Goal: Task Accomplishment & Management: Manage account settings

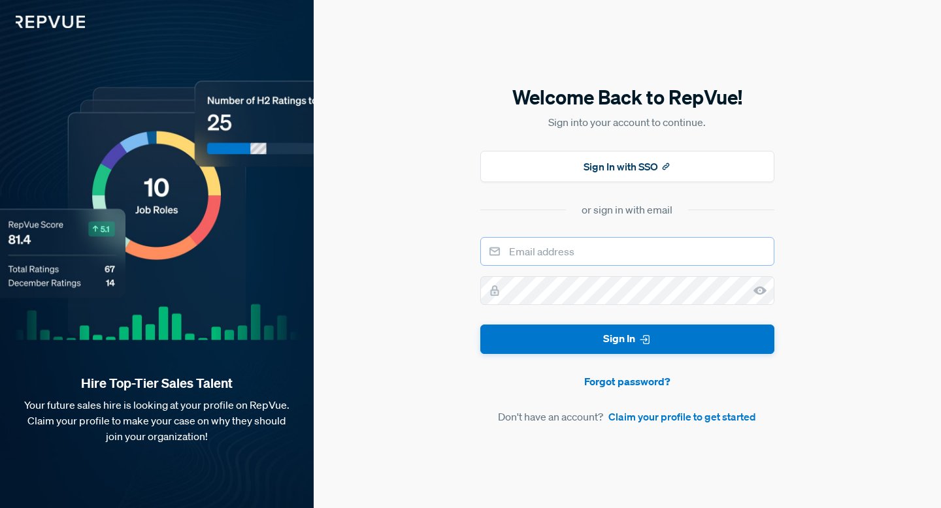
click at [569, 245] on input "email" at bounding box center [627, 251] width 294 height 29
click at [578, 157] on button "Sign In with SSO" at bounding box center [627, 166] width 294 height 31
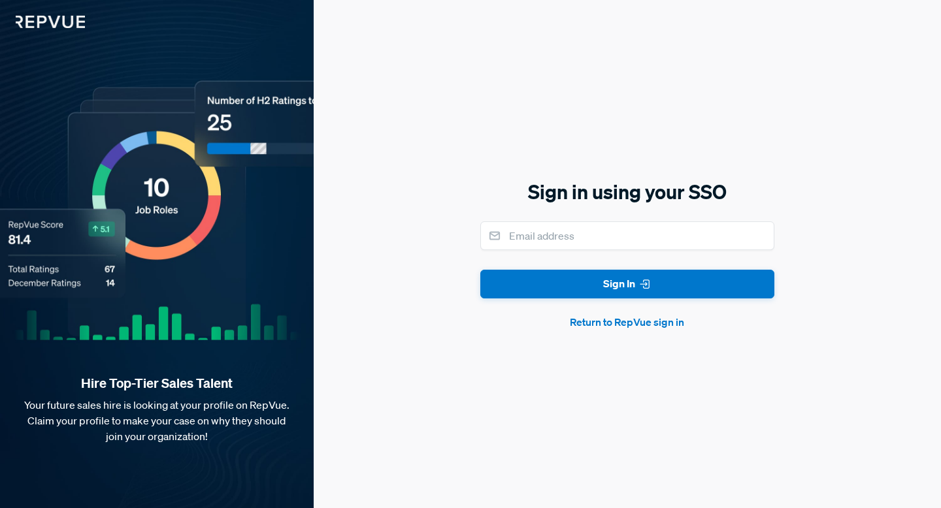
click at [533, 218] on div "Sign in using your SSO Sign In Return to RepVue sign in" at bounding box center [627, 254] width 294 height 152
click at [537, 236] on input "email" at bounding box center [627, 236] width 294 height 29
type input "[EMAIL_ADDRESS][DOMAIN_NAME]"
click at [480, 270] on button "Sign In" at bounding box center [627, 284] width 294 height 29
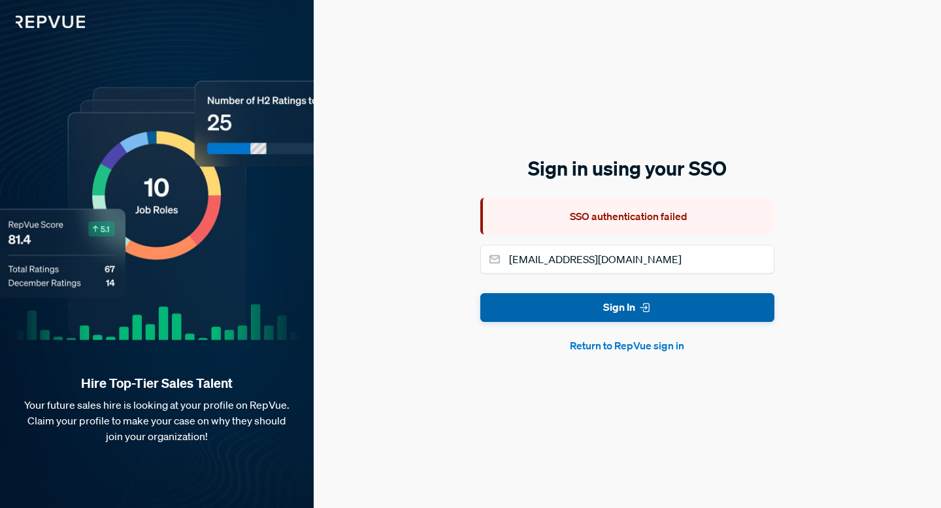
click at [551, 297] on button "Sign In" at bounding box center [627, 307] width 294 height 29
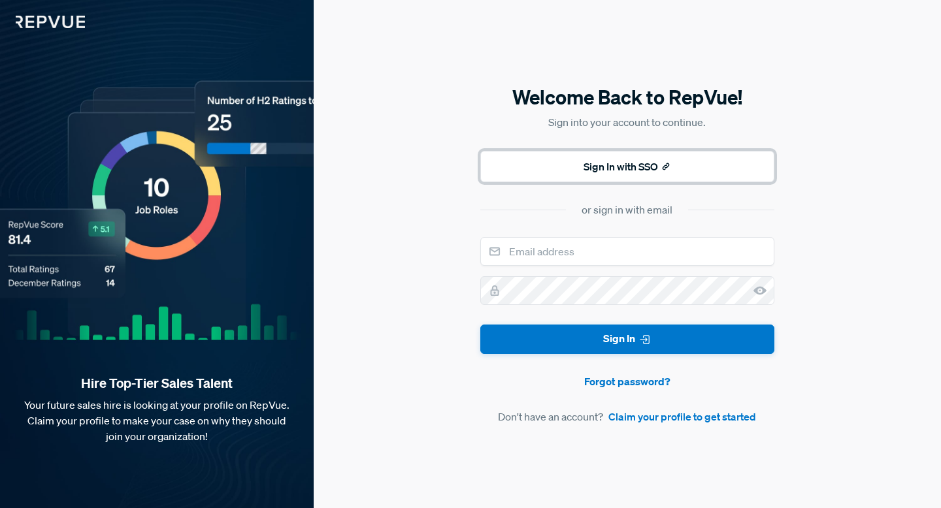
click at [581, 173] on button "Sign In with SSO" at bounding box center [627, 166] width 294 height 31
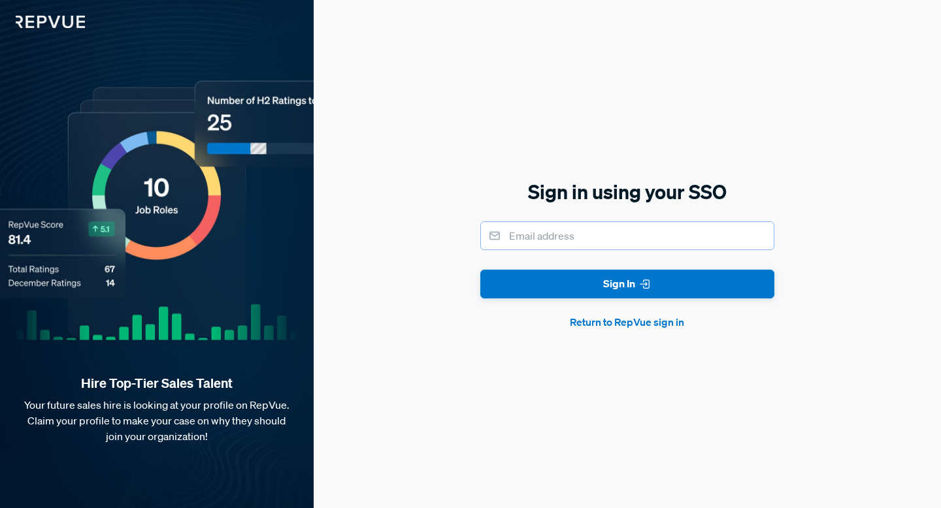
click at [560, 237] on input "email" at bounding box center [627, 236] width 294 height 29
type input "[EMAIL_ADDRESS][DOMAIN_NAME]"
click at [480, 270] on button "Sign In" at bounding box center [627, 284] width 294 height 29
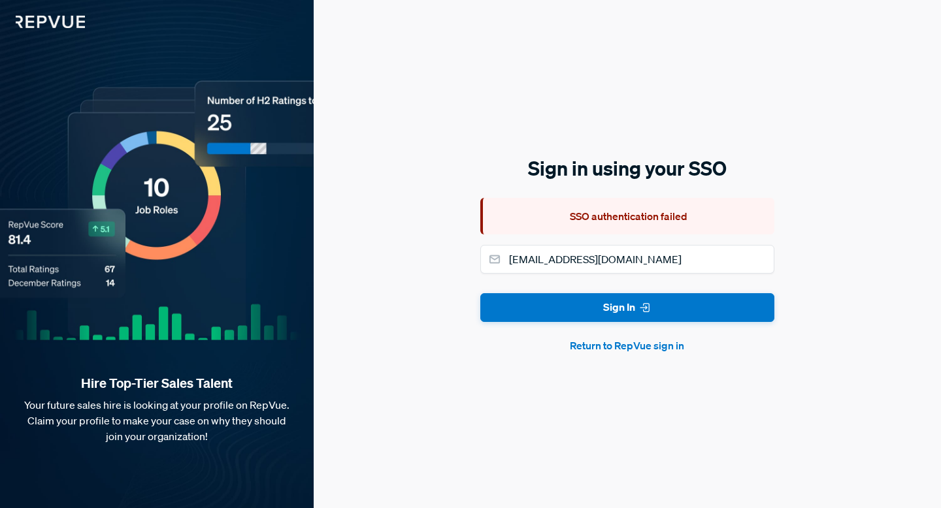
click at [656, 350] on button "Return to RepVue sign in" at bounding box center [627, 346] width 294 height 16
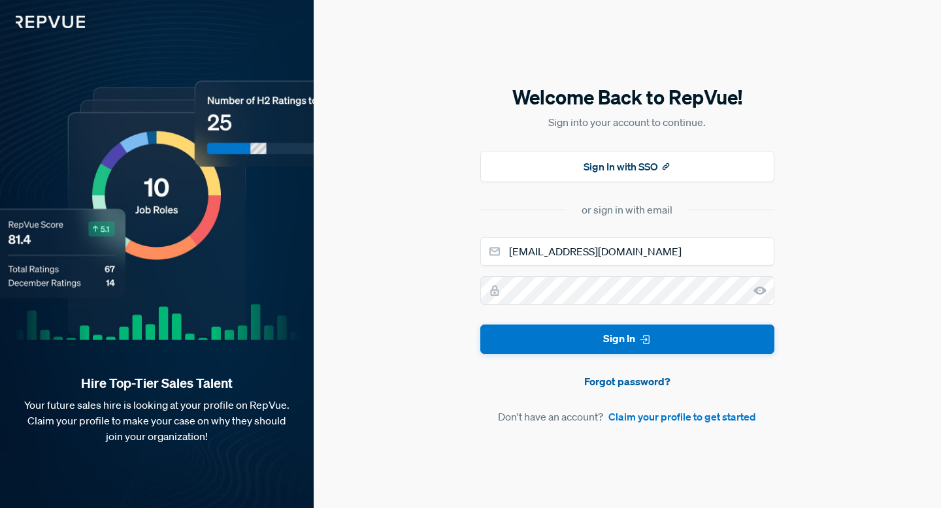
click at [614, 381] on link "Forgot password?" at bounding box center [627, 382] width 294 height 16
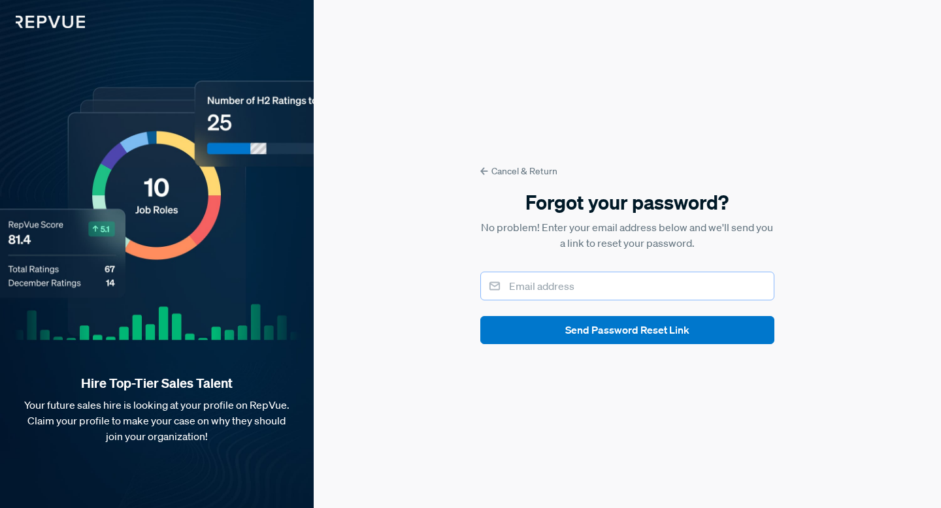
click at [569, 292] on input "email" at bounding box center [627, 286] width 294 height 29
type input "[EMAIL_ADDRESS][DOMAIN_NAME]"
click at [480, 316] on button "Send Password Reset Link" at bounding box center [627, 330] width 294 height 28
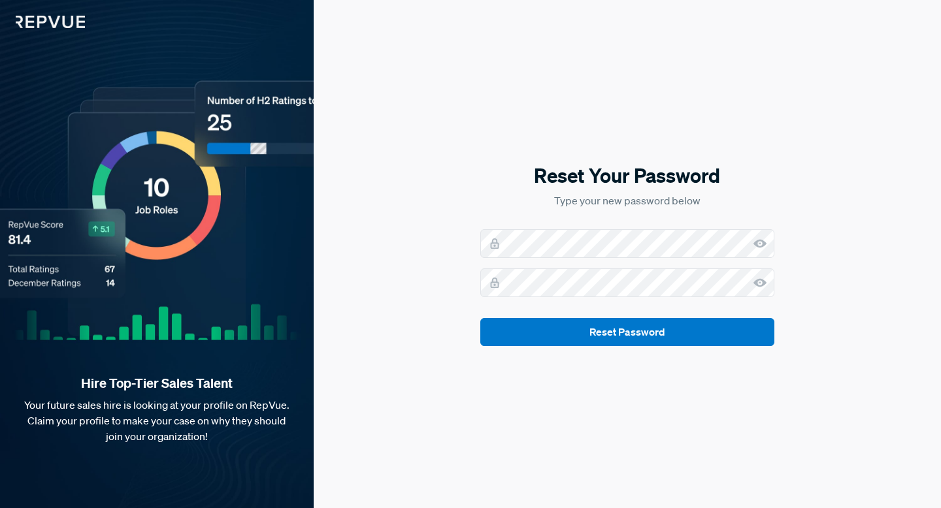
click at [554, 223] on div "Reset Your Password Type your new password below Reset Password" at bounding box center [627, 254] width 294 height 184
click at [640, 348] on div "Reset Your Password Type your new password below Reset Password" at bounding box center [627, 254] width 627 height 508
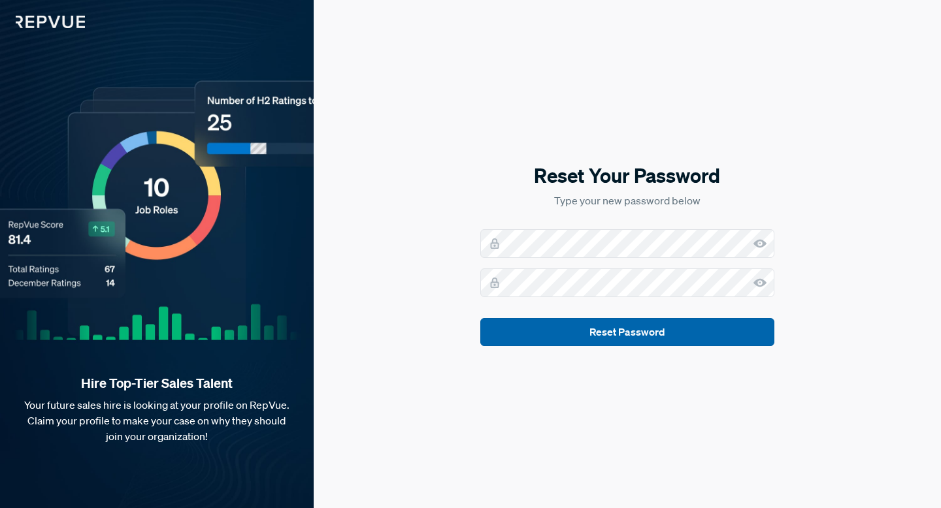
click at [615, 325] on button "Reset Password" at bounding box center [627, 332] width 294 height 28
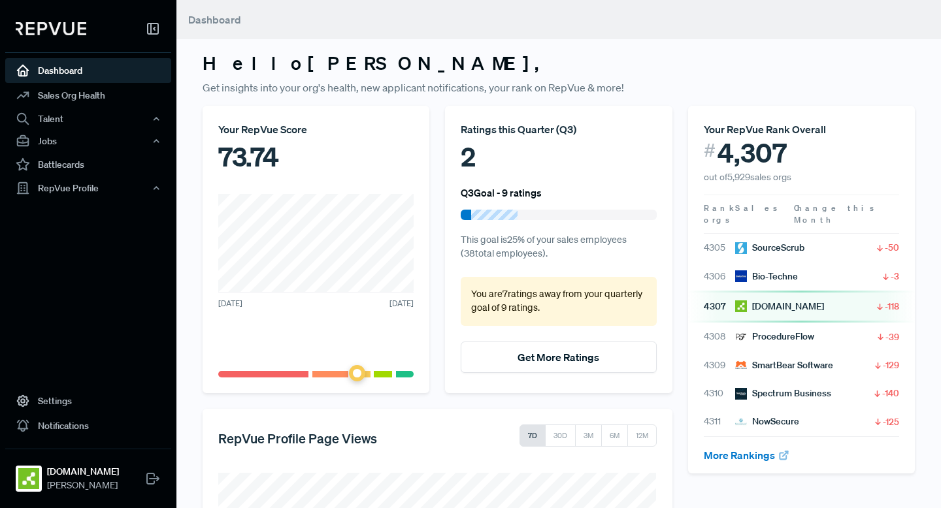
click at [333, 50] on div "Hello Amanda , Get insights into your org's health, new applicant notifications…" at bounding box center [558, 364] width 765 height 729
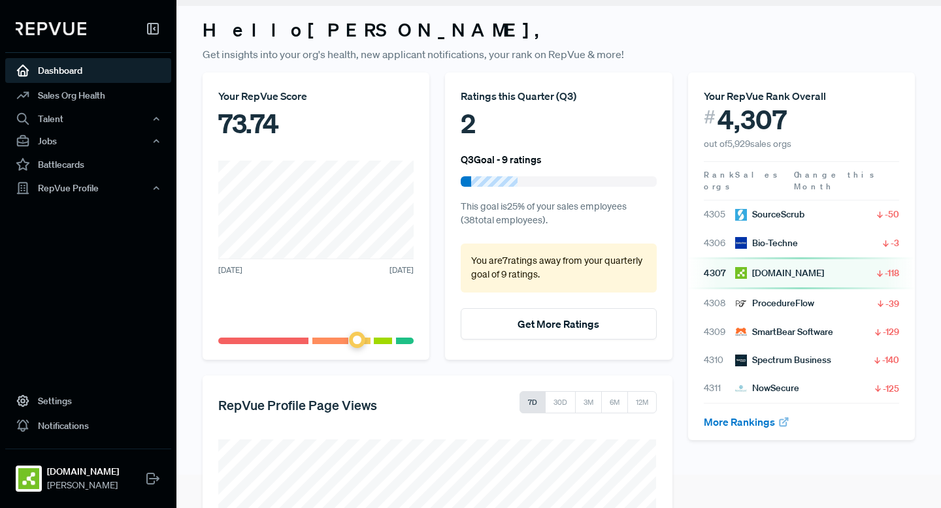
scroll to position [37, 0]
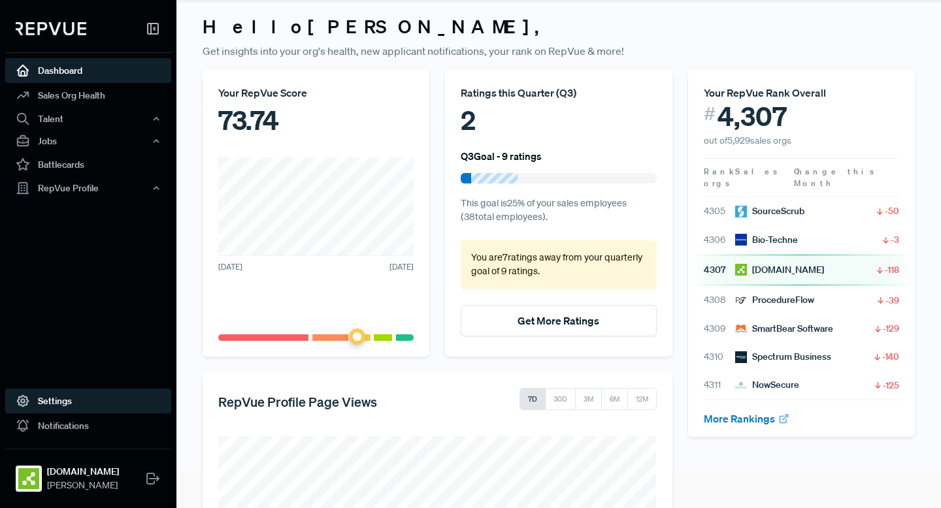
click at [62, 409] on link "Settings" at bounding box center [88, 401] width 166 height 25
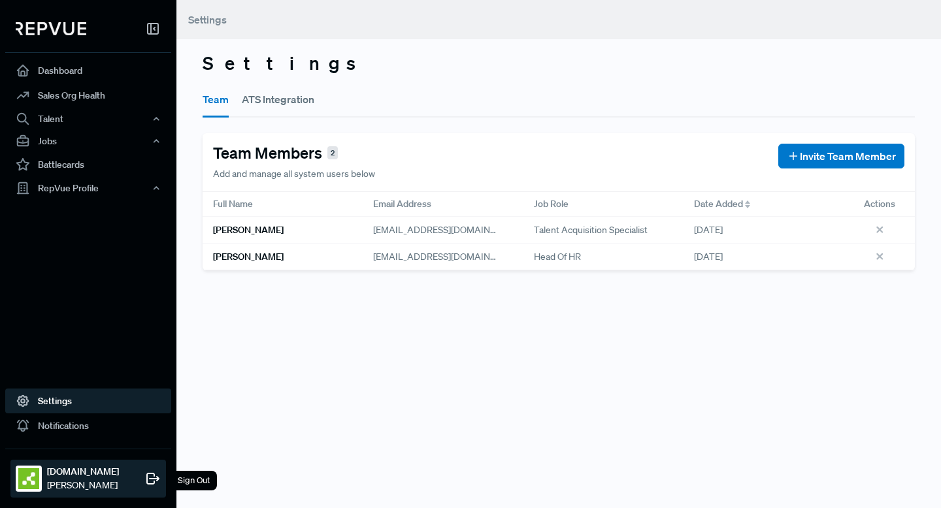
click at [41, 490] on div at bounding box center [29, 479] width 26 height 26
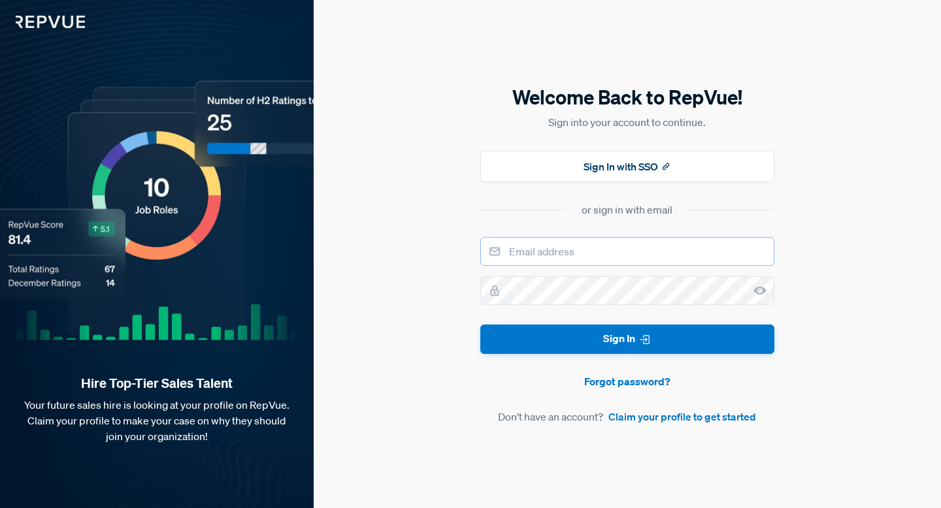
click at [559, 253] on input "email" at bounding box center [627, 251] width 294 height 29
type input "[EMAIL_ADDRESS][DOMAIN_NAME]"
click at [871, 291] on div "Welcome Back to RepVue! Sign into your account to continue. Sign In with SSO or…" at bounding box center [627, 254] width 627 height 508
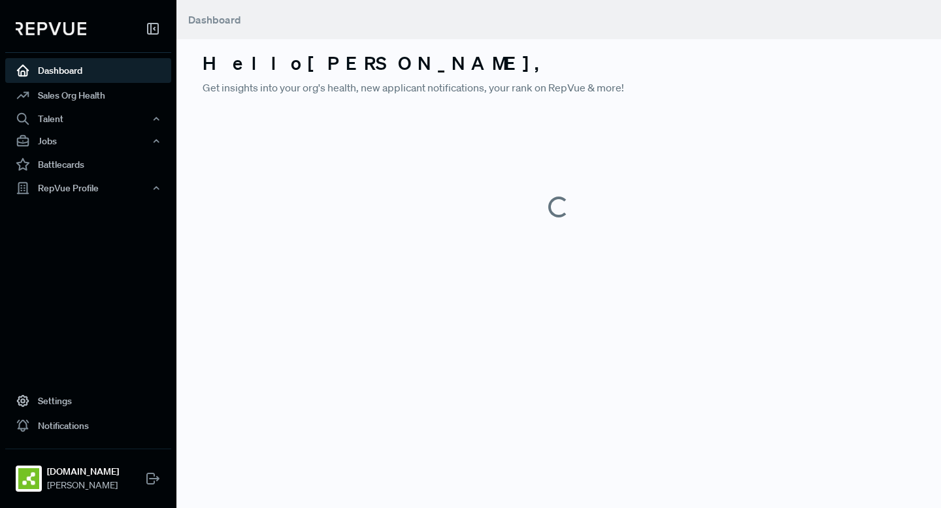
click at [599, 348] on main "Dashboard Hello [PERSON_NAME] , Get insights into your org's health, new applic…" at bounding box center [558, 254] width 765 height 508
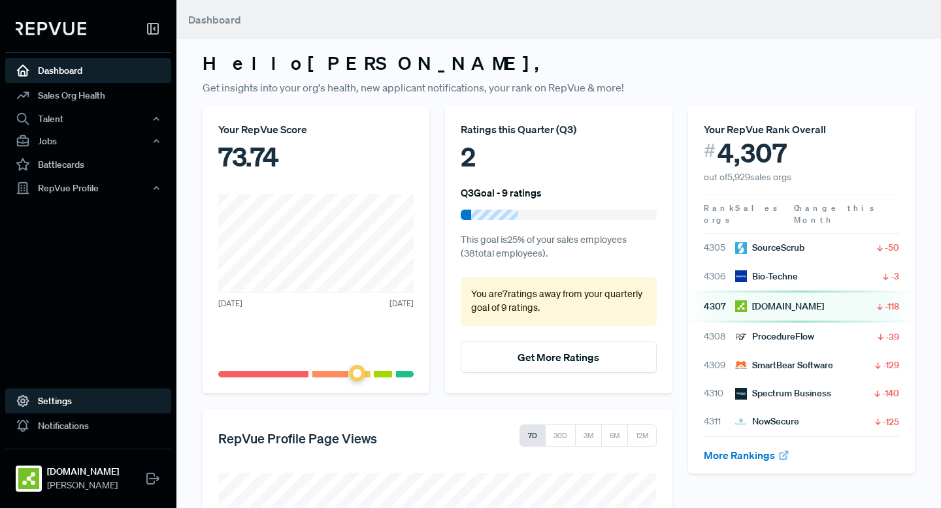
click at [62, 402] on link "Settings" at bounding box center [88, 401] width 166 height 25
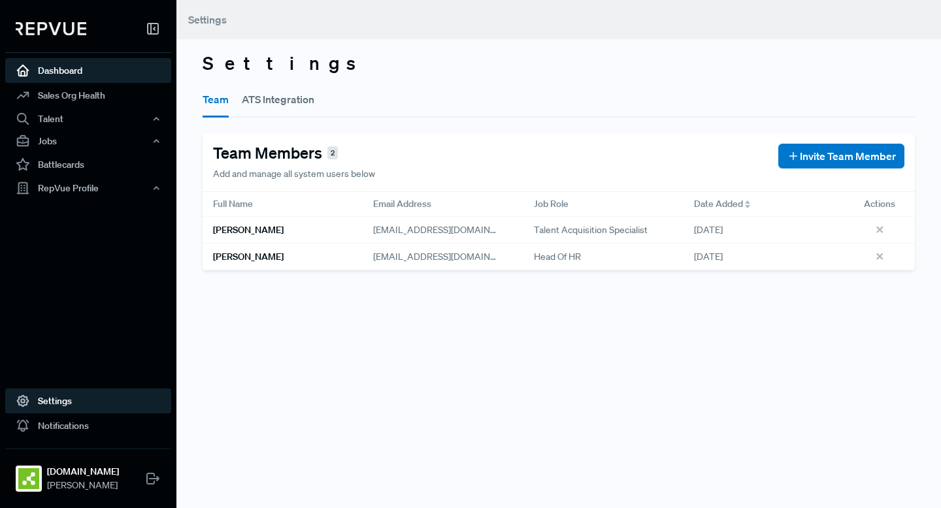
click at [132, 67] on link "Dashboard" at bounding box center [88, 70] width 166 height 25
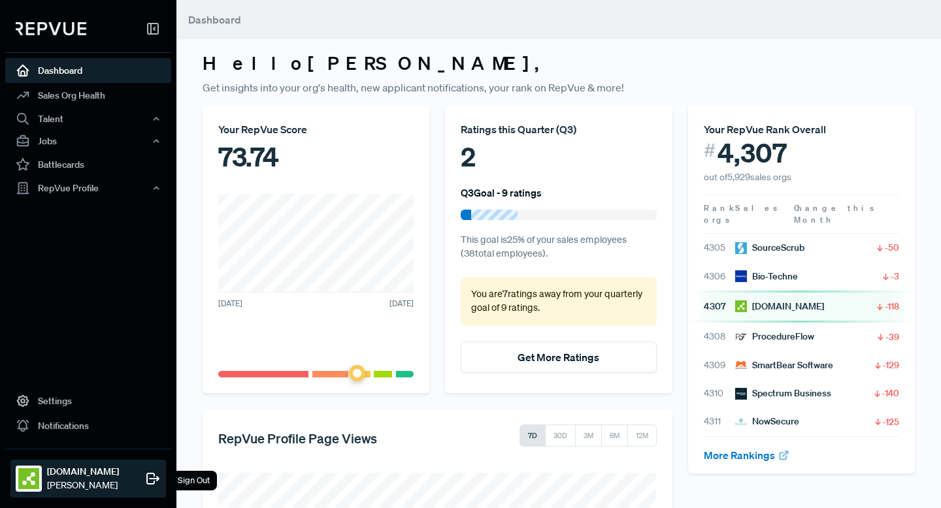
click at [28, 472] on img at bounding box center [28, 479] width 21 height 21
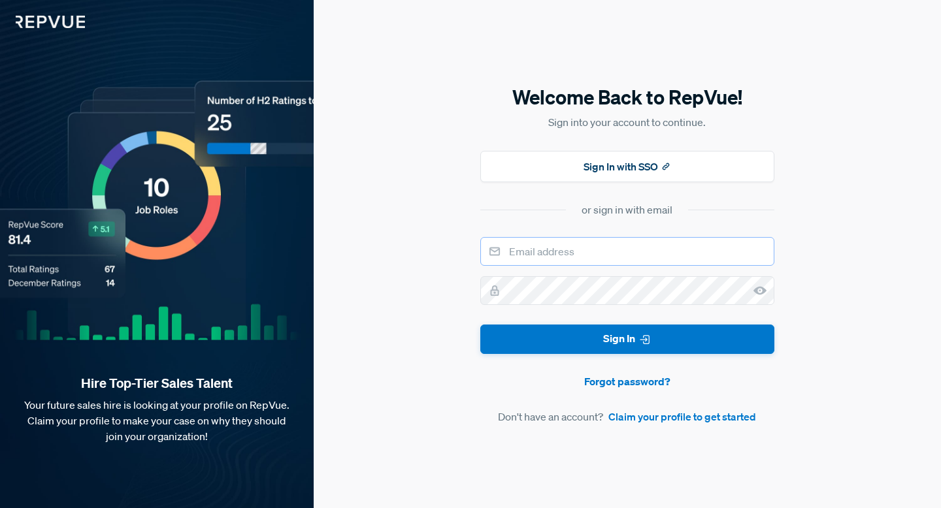
click at [565, 251] on input "email" at bounding box center [627, 251] width 294 height 29
type input "[EMAIL_ADDRESS][DOMAIN_NAME]"
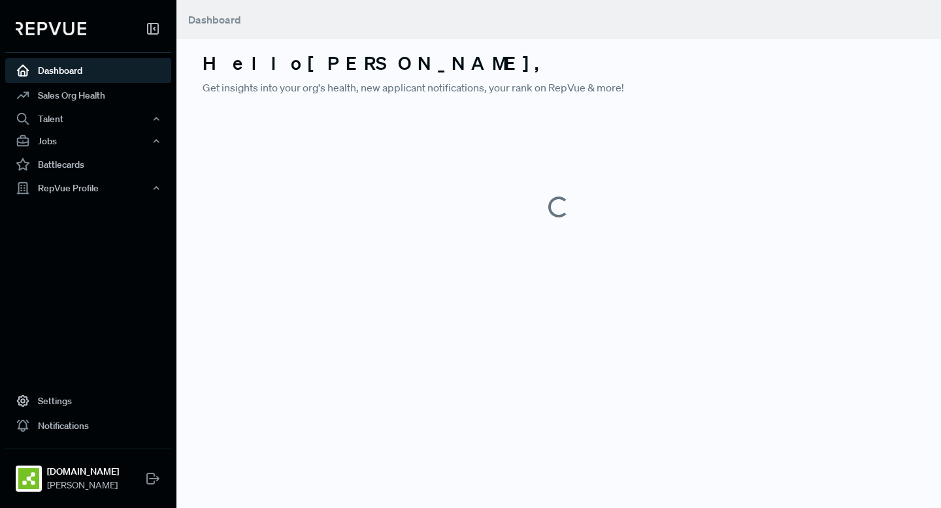
click at [599, 349] on main "Dashboard Hello Amanda , Get insights into your org's health, new applicant not…" at bounding box center [558, 254] width 765 height 508
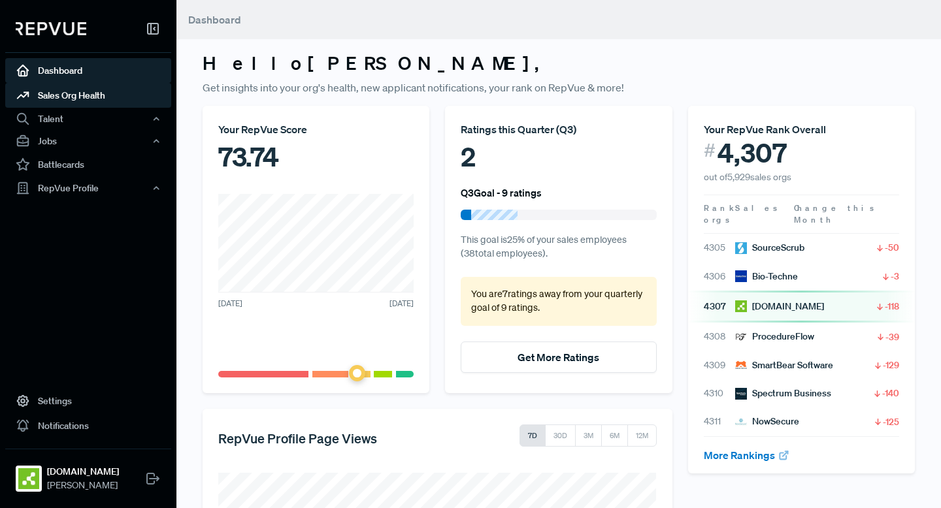
click at [125, 101] on link "Sales Org Health" at bounding box center [88, 95] width 166 height 25
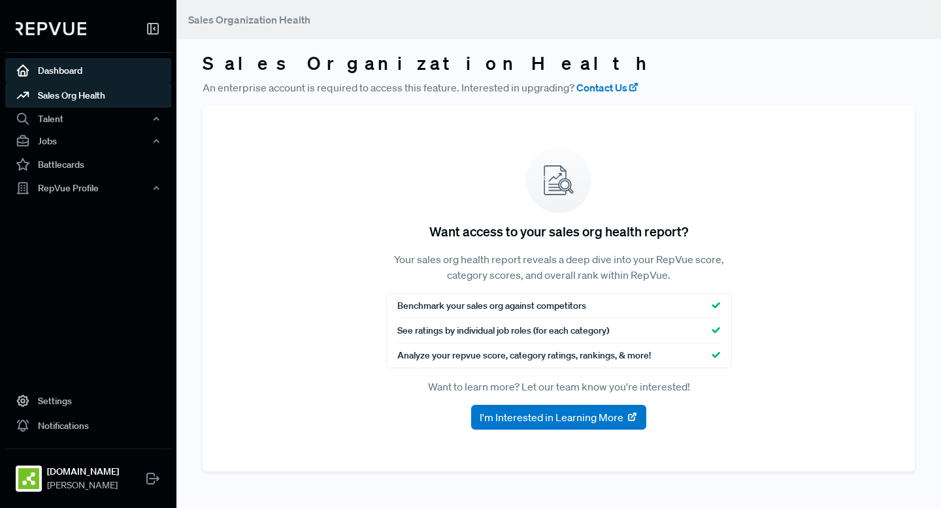
click at [79, 82] on link "Dashboard" at bounding box center [88, 70] width 166 height 25
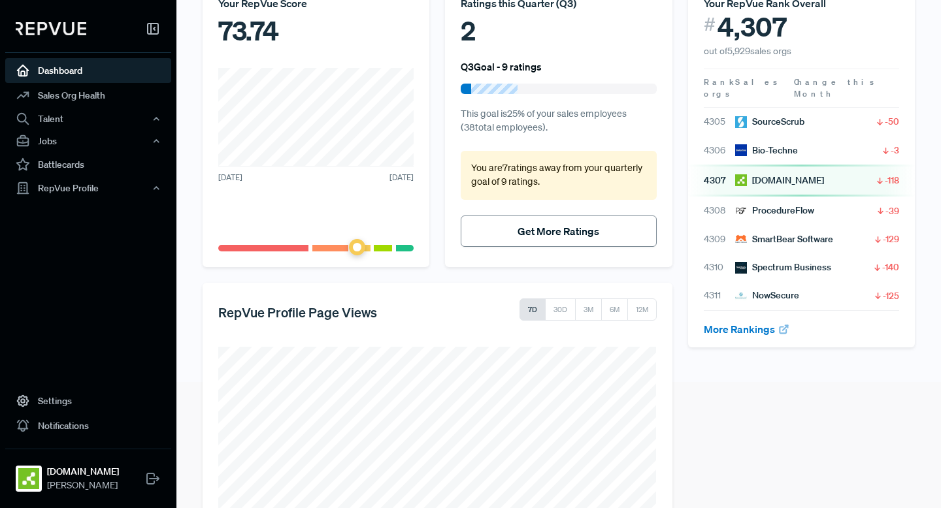
scroll to position [125, 0]
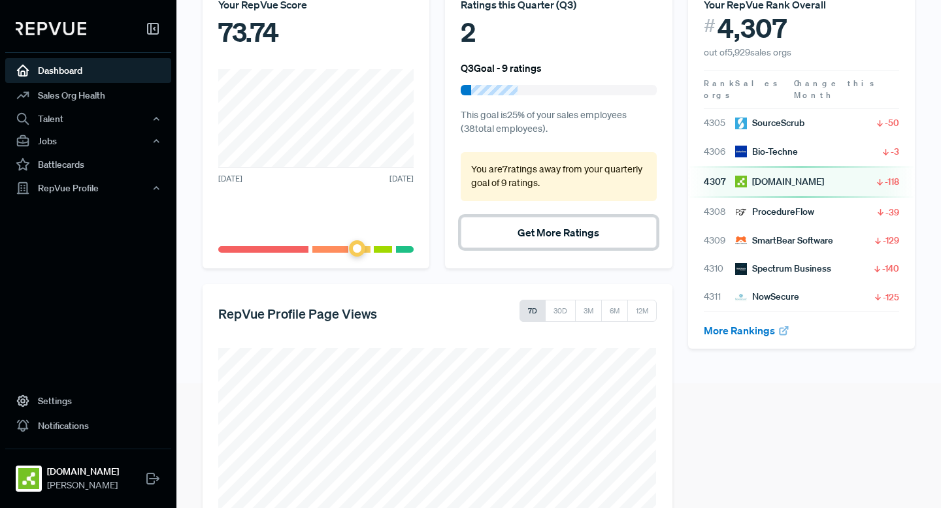
click at [542, 239] on button "Get More Ratings" at bounding box center [558, 232] width 195 height 31
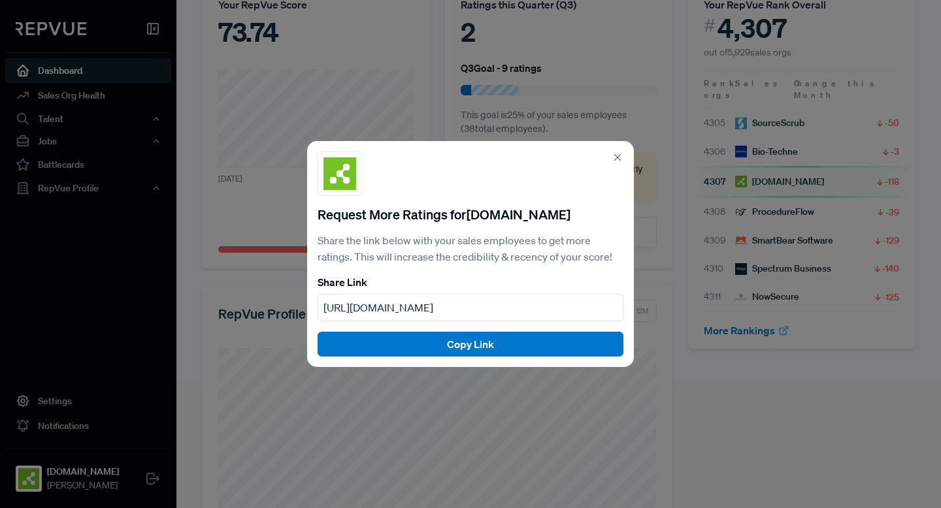
click at [611, 156] on section "Request More Ratings for Kontakt.io Share the link below with your sales employ…" at bounding box center [471, 214] width 306 height 125
click at [613, 157] on icon at bounding box center [618, 158] width 12 height 12
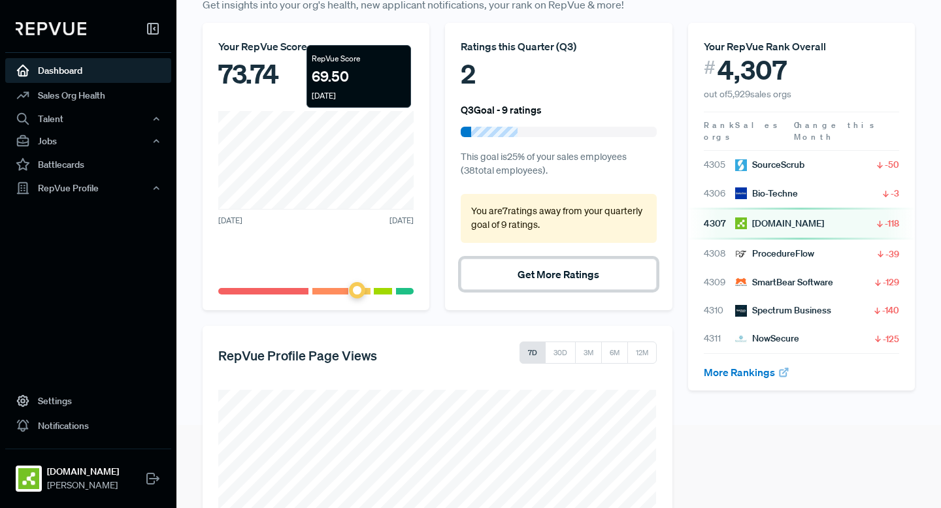
scroll to position [0, 0]
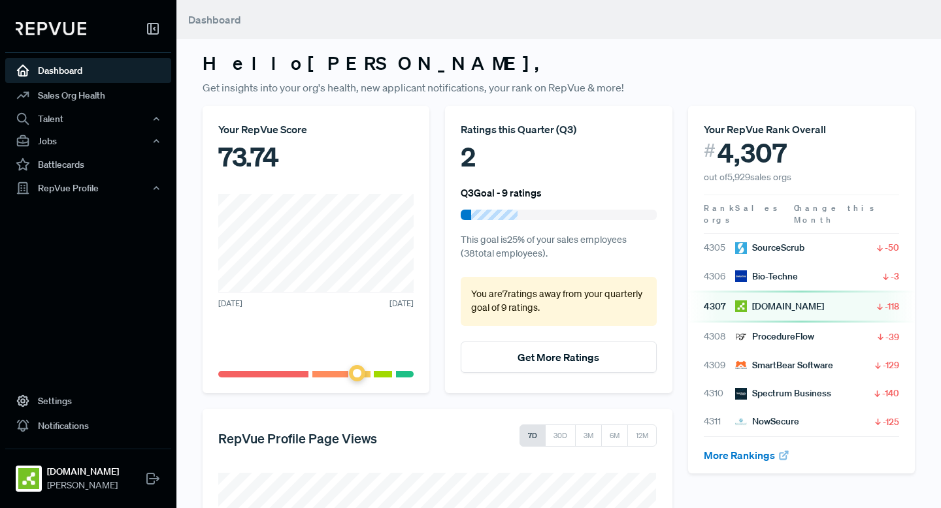
click at [477, 210] on div at bounding box center [494, 215] width 46 height 10
click at [480, 206] on div "Ratings this Quarter ( Q3 ) 2 Q3 Goal - 9 ratings This goal is 25 % of your sal…" at bounding box center [558, 250] width 227 height 288
click at [491, 293] on p "You are 7 ratings away from your quarterly goal of 9 ratings ." at bounding box center [558, 302] width 174 height 28
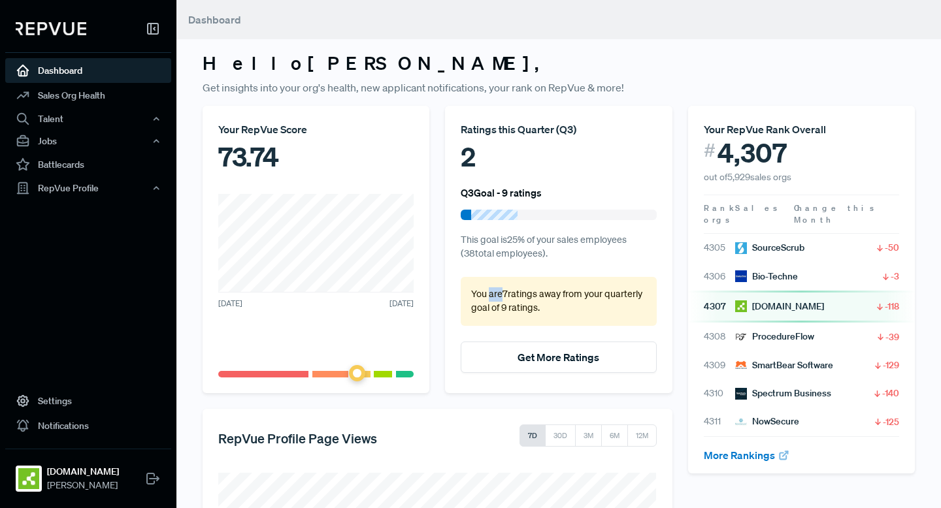
click at [491, 293] on p "You are 7 ratings away from your quarterly goal of 9 ratings ." at bounding box center [558, 302] width 174 height 28
click at [493, 295] on p "You are 7 ratings away from your quarterly goal of 9 ratings ." at bounding box center [558, 302] width 174 height 28
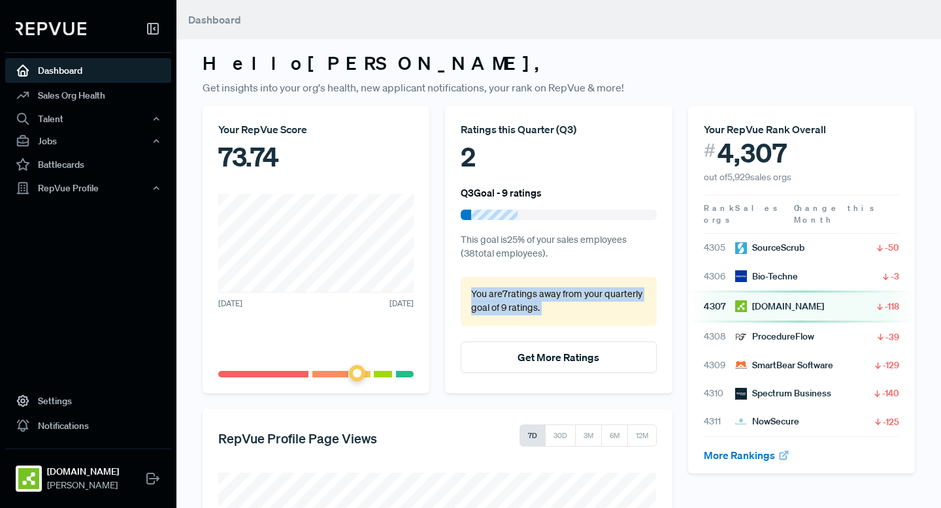
click at [489, 295] on p "You are 7 ratings away from your quarterly goal of 9 ratings ." at bounding box center [558, 302] width 174 height 28
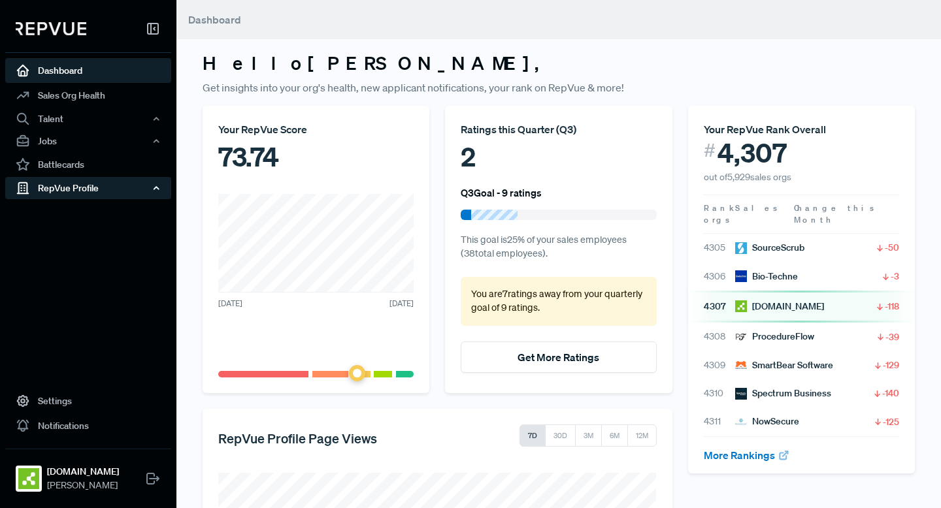
click at [96, 193] on div "RepVue Profile" at bounding box center [88, 188] width 166 height 22
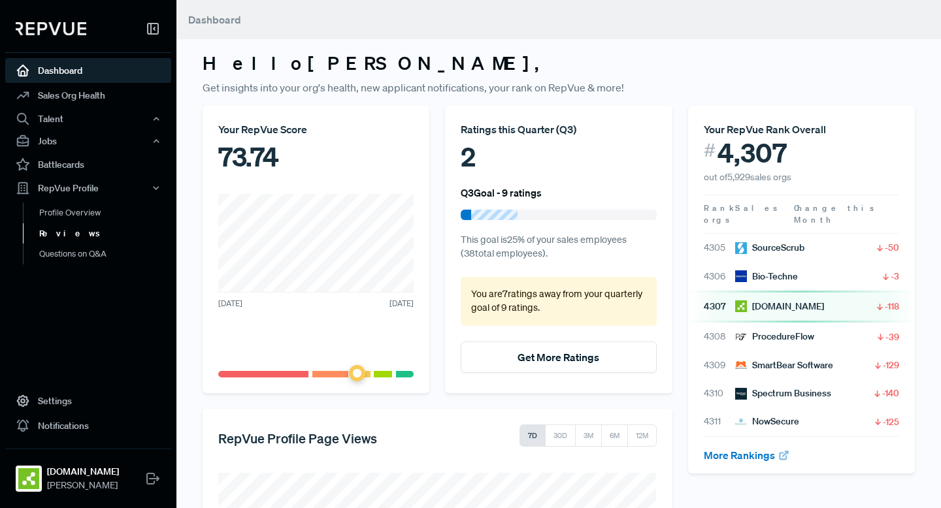
click at [66, 231] on link "Reviews" at bounding box center [106, 233] width 166 height 21
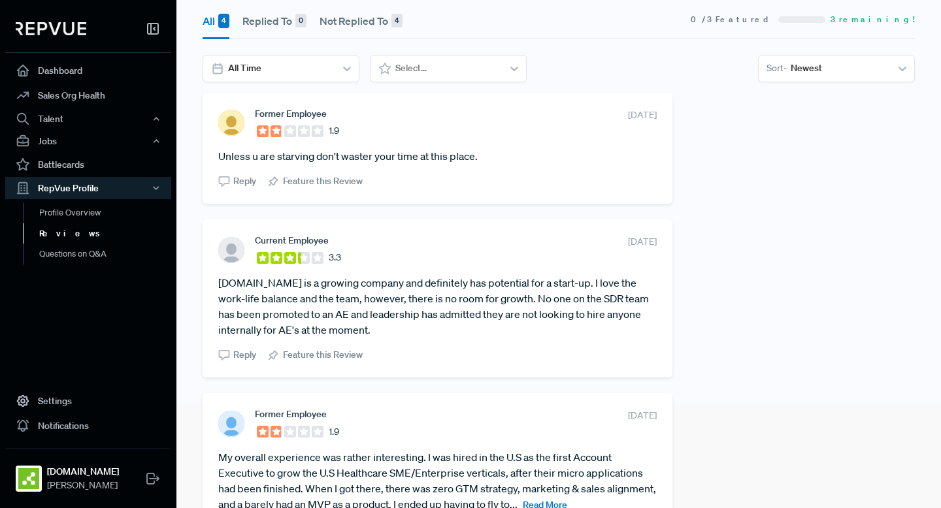
scroll to position [73, 0]
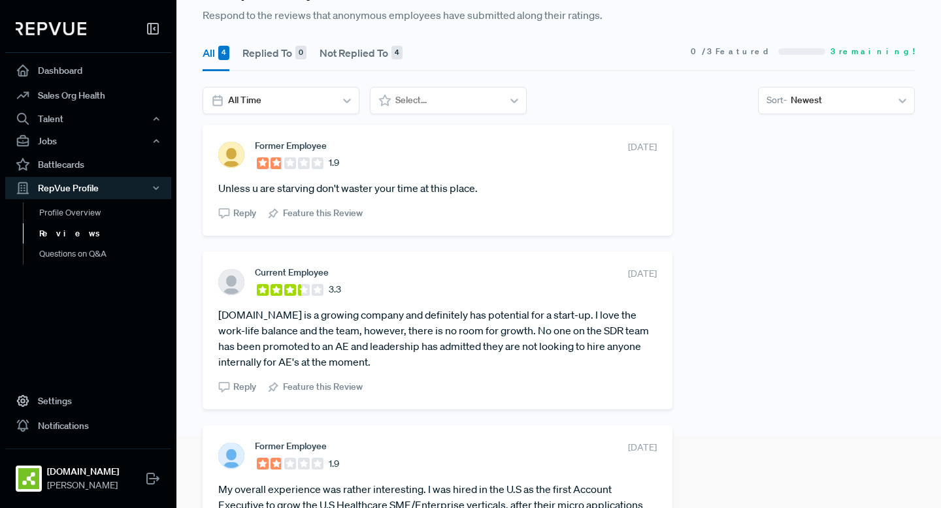
click at [578, 148] on section "Former Employee 1.9 August 28, 2025" at bounding box center [437, 154] width 438 height 29
click at [580, 148] on section "Former Employee 1.9 August 28, 2025" at bounding box center [437, 154] width 438 height 29
click at [282, 48] on button "Replied To 0" at bounding box center [274, 53] width 64 height 37
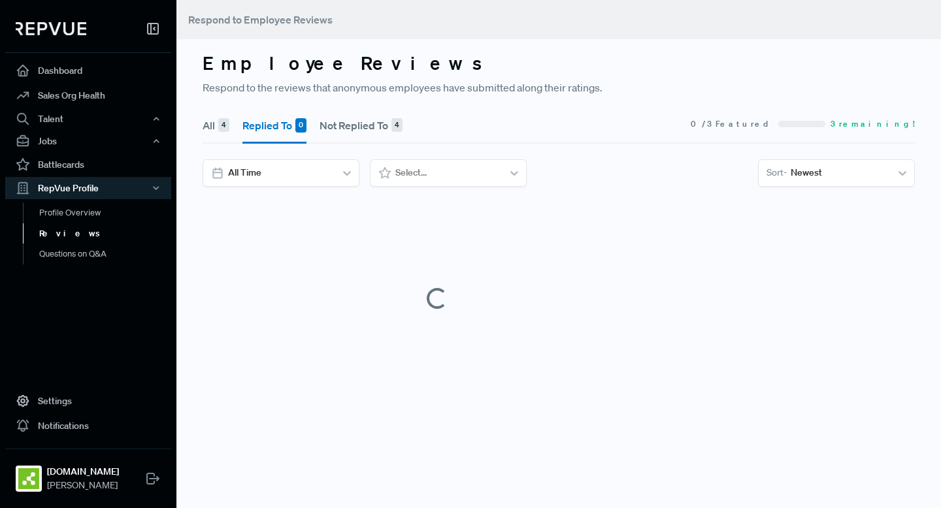
scroll to position [0, 0]
click at [216, 128] on button "All 4" at bounding box center [216, 125] width 27 height 37
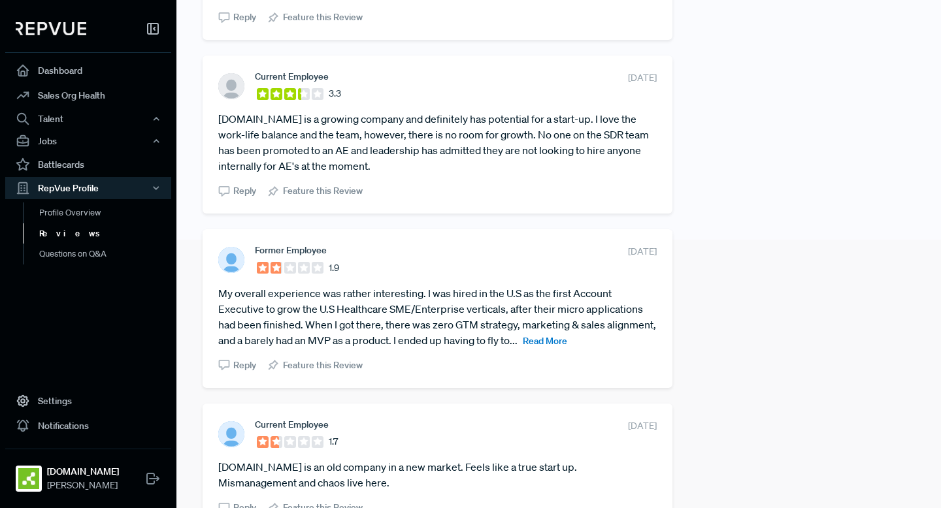
scroll to position [270, 0]
click at [567, 343] on span "Read More" at bounding box center [545, 340] width 44 height 12
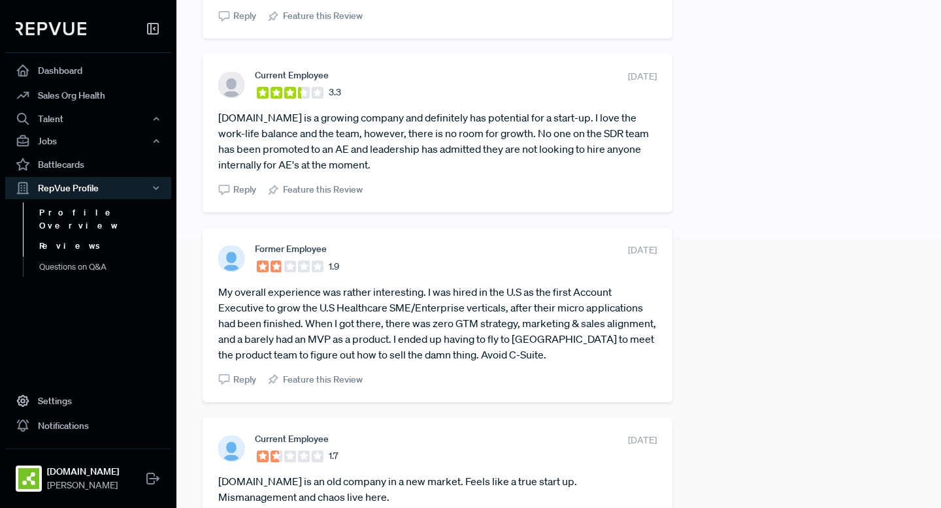
click at [76, 219] on link "Profile Overview" at bounding box center [106, 219] width 166 height 33
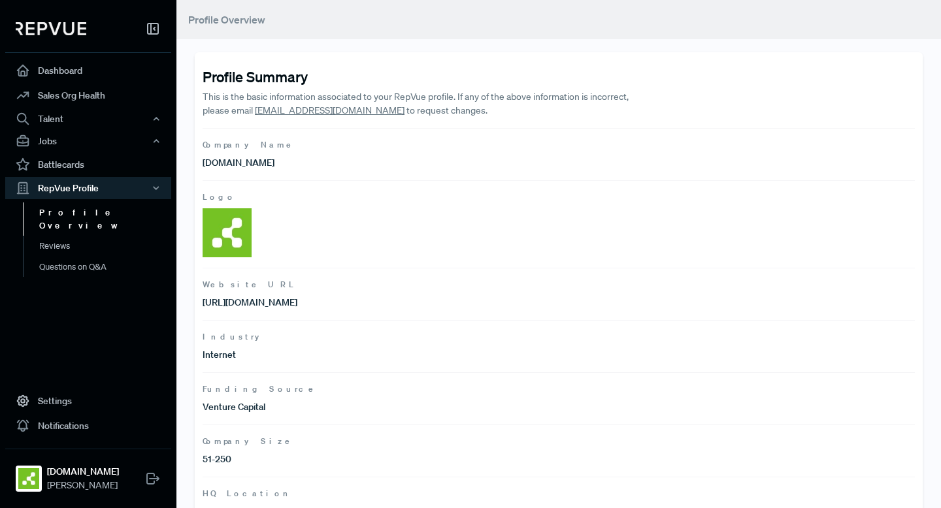
click at [231, 233] on img at bounding box center [227, 232] width 49 height 49
click at [224, 231] on img at bounding box center [227, 232] width 49 height 49
click at [99, 259] on link "Questions on Q&A" at bounding box center [106, 267] width 166 height 21
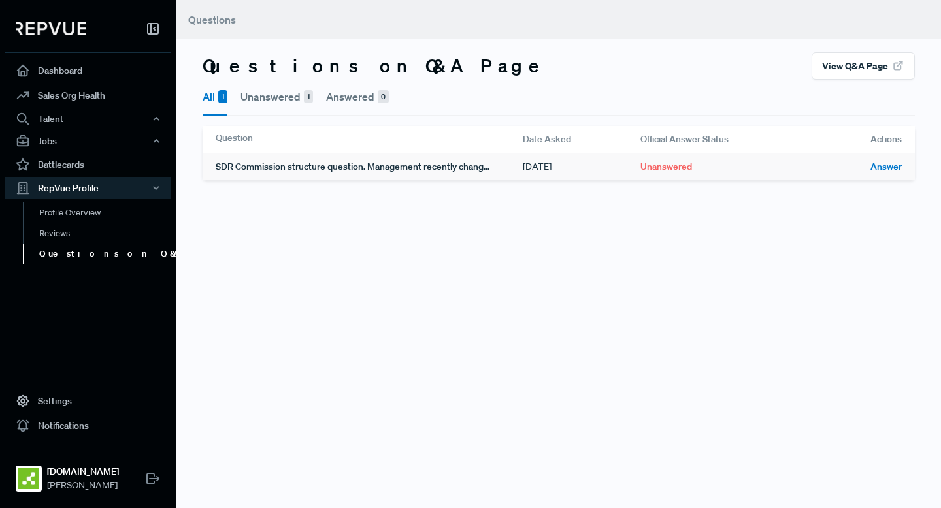
click at [308, 171] on div "SDR Commission structure question. Management recently changed monthly goal fro…" at bounding box center [369, 167] width 307 height 27
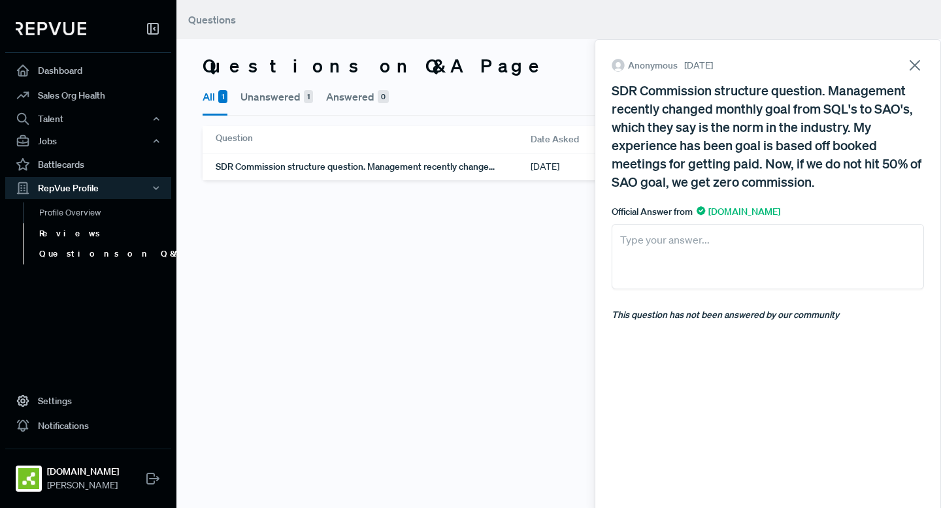
click at [41, 237] on link "Reviews" at bounding box center [106, 233] width 166 height 21
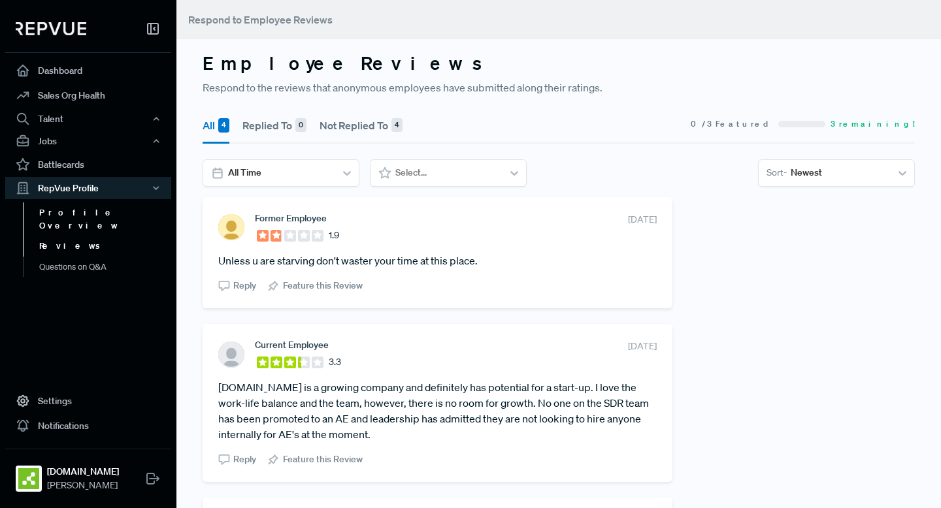
click at [118, 212] on link "Profile Overview" at bounding box center [106, 219] width 166 height 33
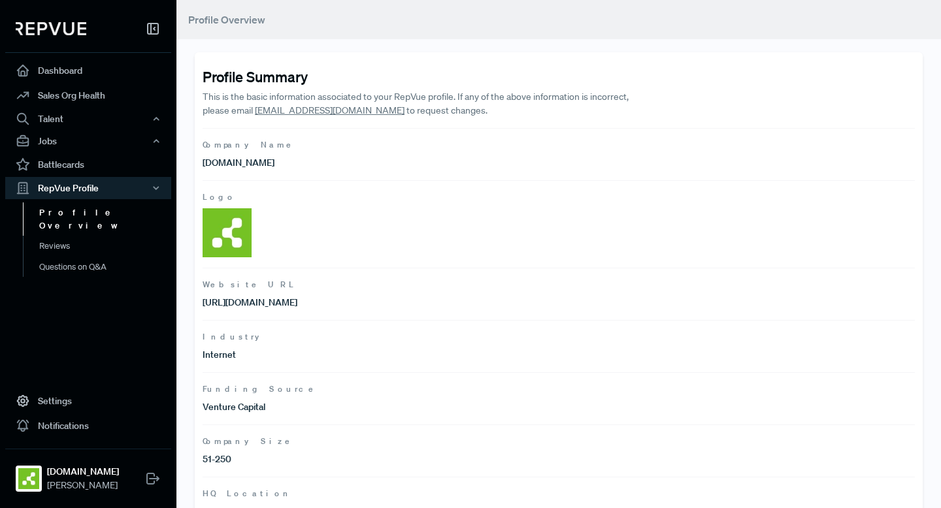
click at [288, 73] on h4 "Profile Summary" at bounding box center [559, 76] width 712 height 17
click at [278, 72] on h4 "Profile Summary" at bounding box center [559, 76] width 712 height 17
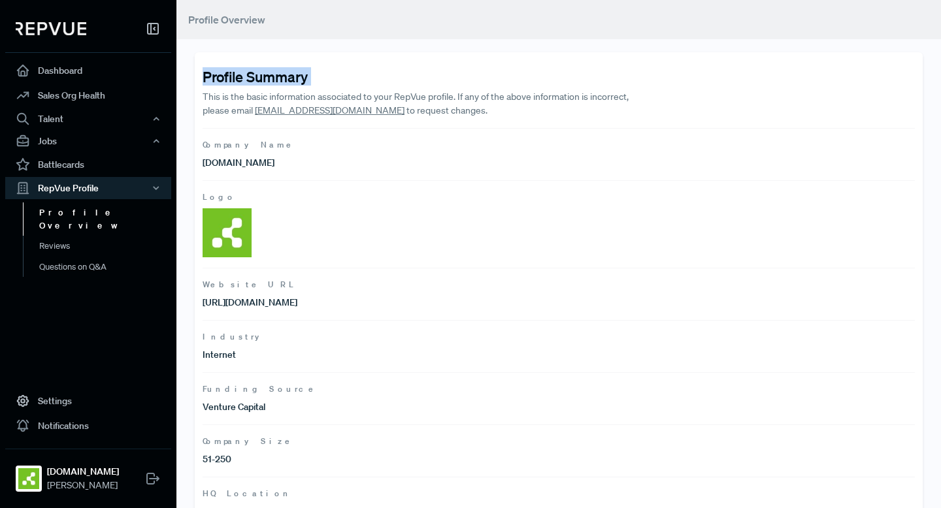
click at [278, 72] on h4 "Profile Summary" at bounding box center [559, 76] width 712 height 17
click at [288, 72] on h4 "Profile Summary" at bounding box center [559, 76] width 712 height 17
click at [267, 72] on h4 "Profile Summary" at bounding box center [559, 76] width 712 height 17
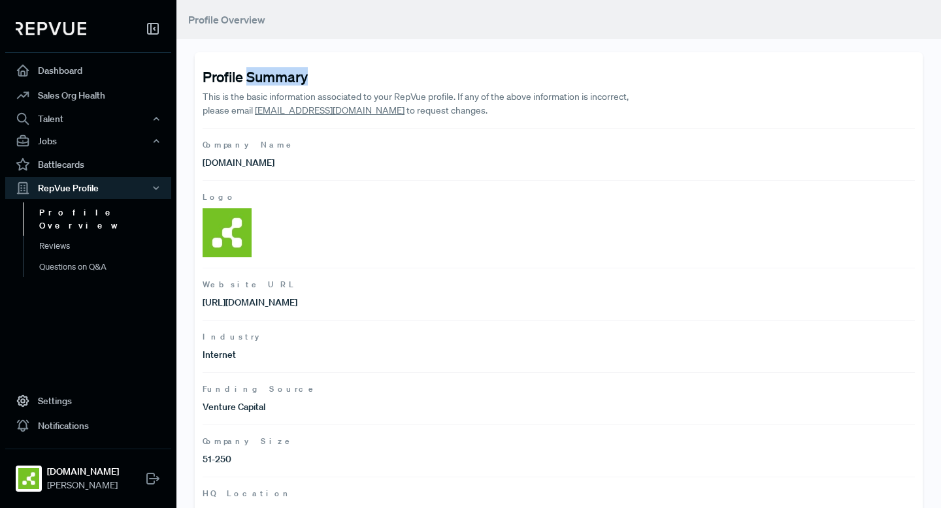
click at [267, 72] on h4 "Profile Summary" at bounding box center [559, 76] width 712 height 17
drag, startPoint x: 346, startPoint y: 110, endPoint x: 256, endPoint y: 112, distance: 89.6
click at [256, 112] on p "This is the basic information associated to your RepVue profile. If any of the …" at bounding box center [416, 103] width 427 height 27
copy p "support@repvue.com"
